Goal: Task Accomplishment & Management: Use online tool/utility

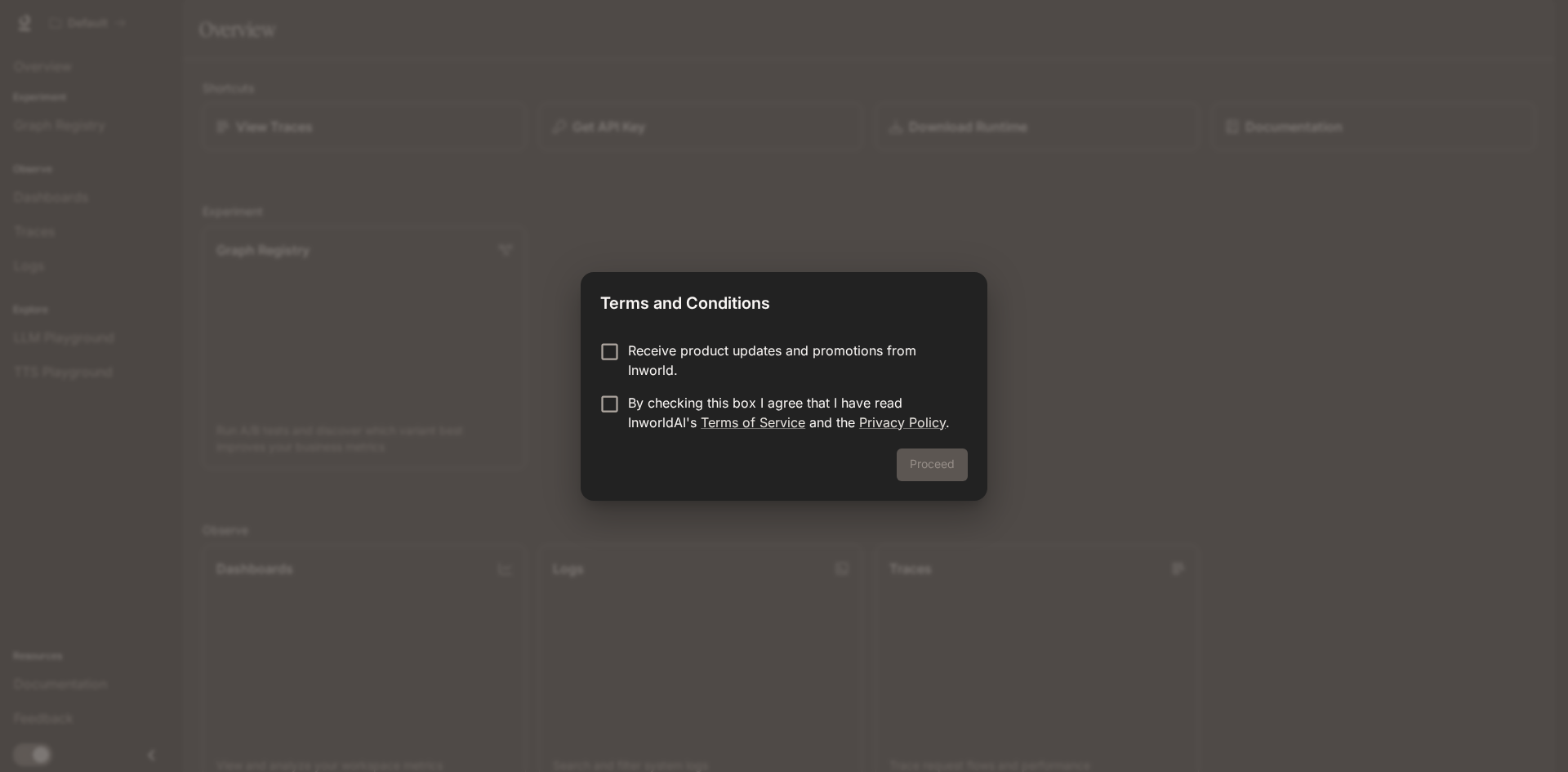
click at [679, 352] on p "Receive product updates and promotions from Inworld." at bounding box center [791, 360] width 327 height 39
click at [635, 406] on p "By checking this box I agree that I have read InworldAI's Terms of Service and …" at bounding box center [791, 412] width 327 height 39
click at [910, 467] on button "Proceed" at bounding box center [932, 464] width 71 height 33
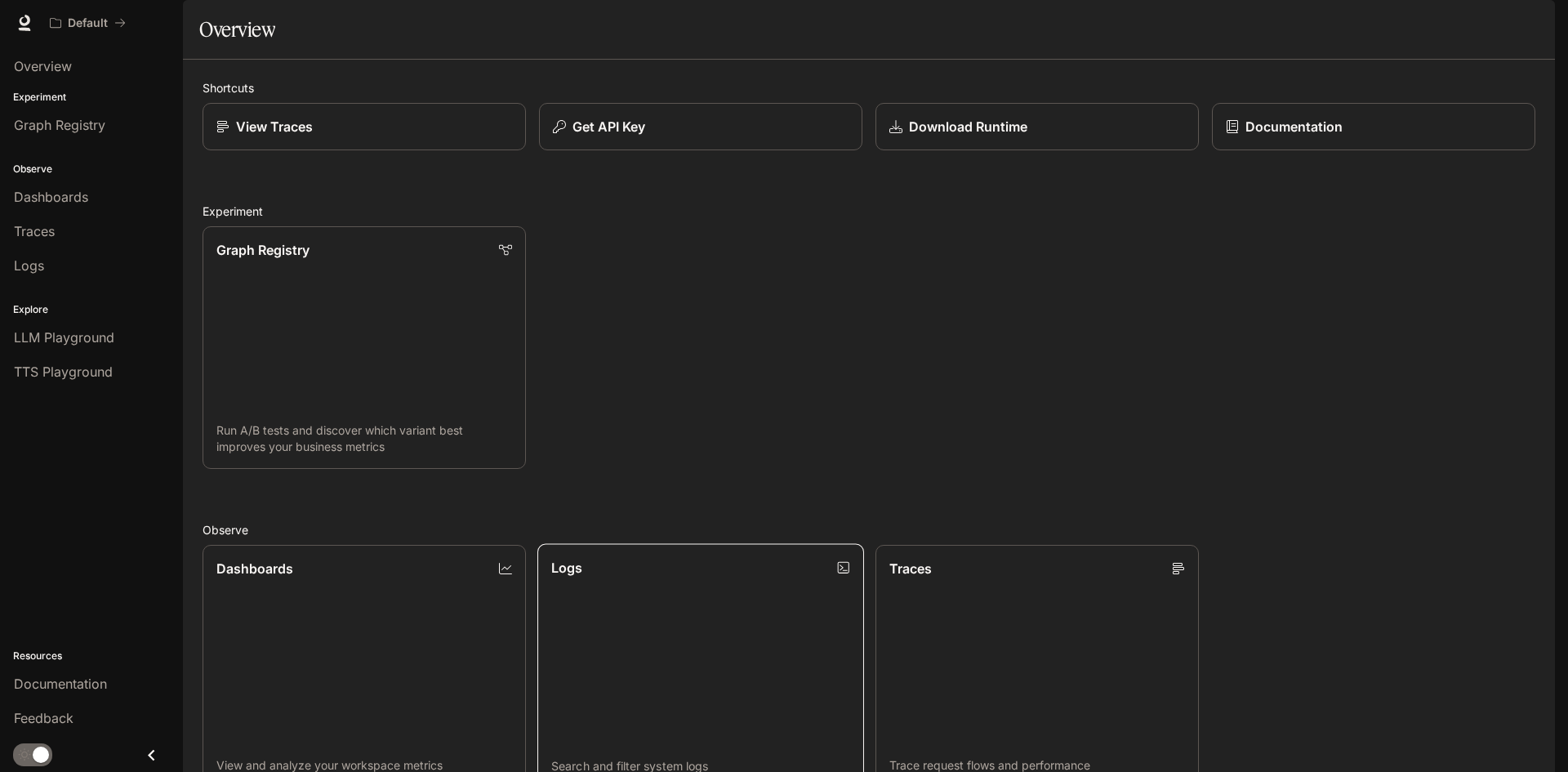
scroll to position [406, 0]
click at [108, 122] on div "Graph Registry" at bounding box center [92, 126] width 155 height 20
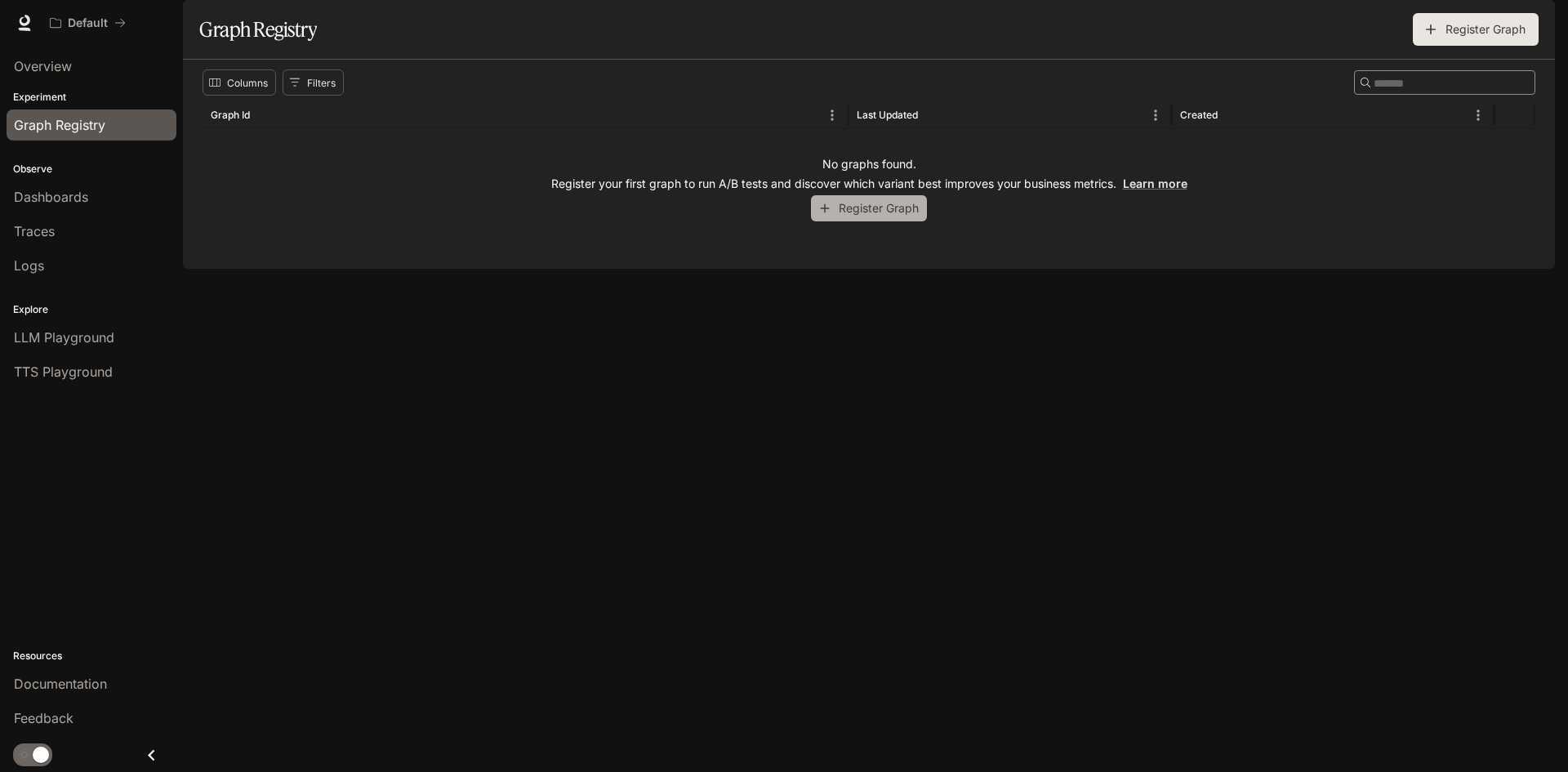
click at [893, 222] on button "Register Graph" at bounding box center [868, 208] width 115 height 27
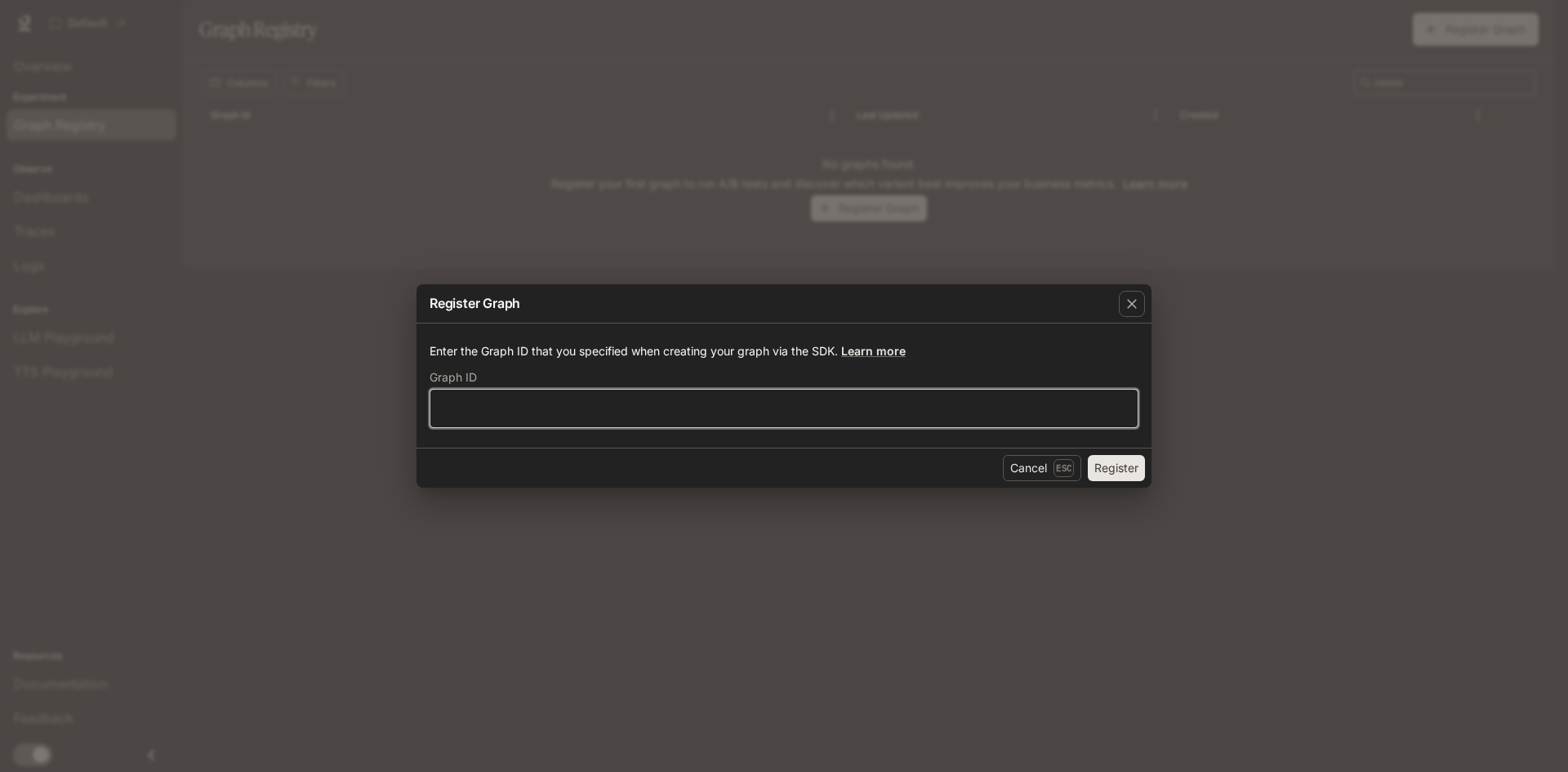
drag, startPoint x: 715, startPoint y: 409, endPoint x: 711, endPoint y: 426, distance: 17.5
click at [711, 426] on div "​" at bounding box center [784, 407] width 709 height 39
drag, startPoint x: 1041, startPoint y: 467, endPoint x: 1025, endPoint y: 455, distance: 20.0
click at [1035, 461] on button "Cancel Esc" at bounding box center [1041, 468] width 79 height 26
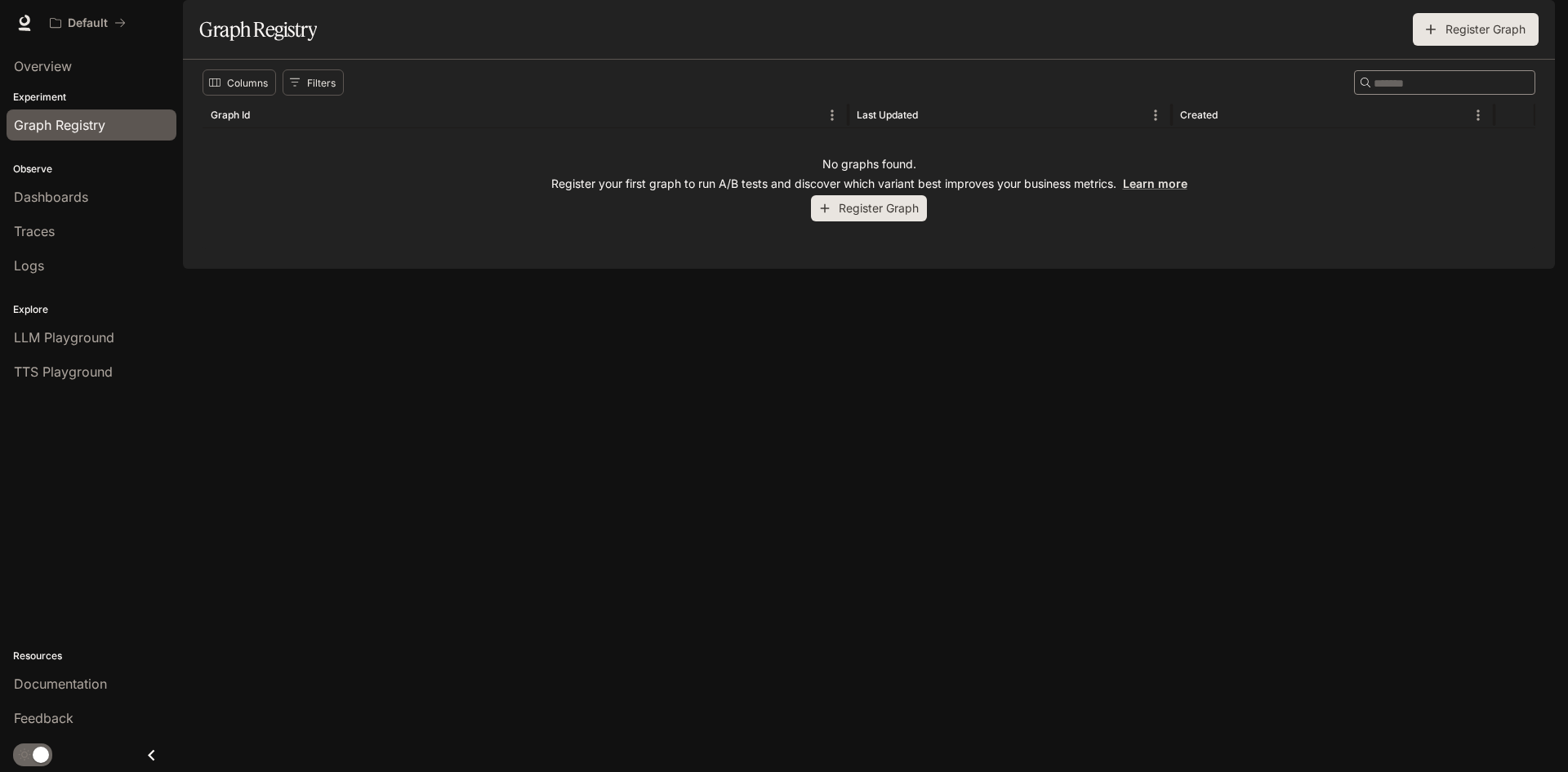
click at [847, 269] on div "Columns Filters ​ Graph Id Last Updated Created No graphs found. Register your …" at bounding box center [869, 164] width 1372 height 209
